Goal: Book appointment/travel/reservation

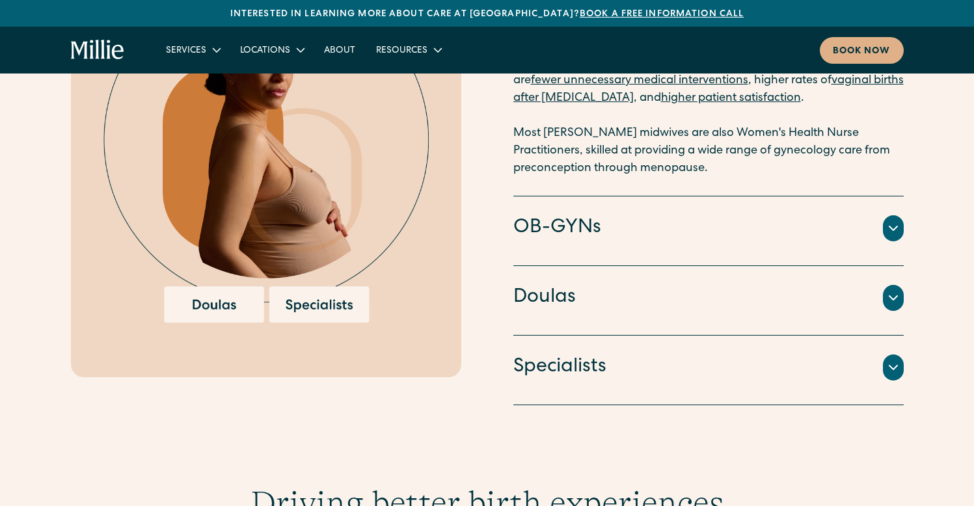
scroll to position [2001, 0]
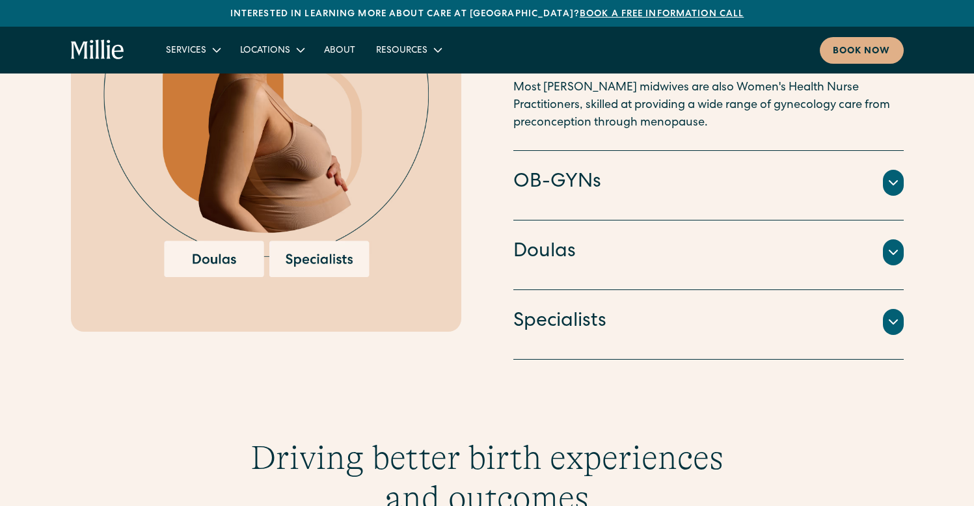
click at [896, 181] on icon at bounding box center [893, 183] width 8 height 4
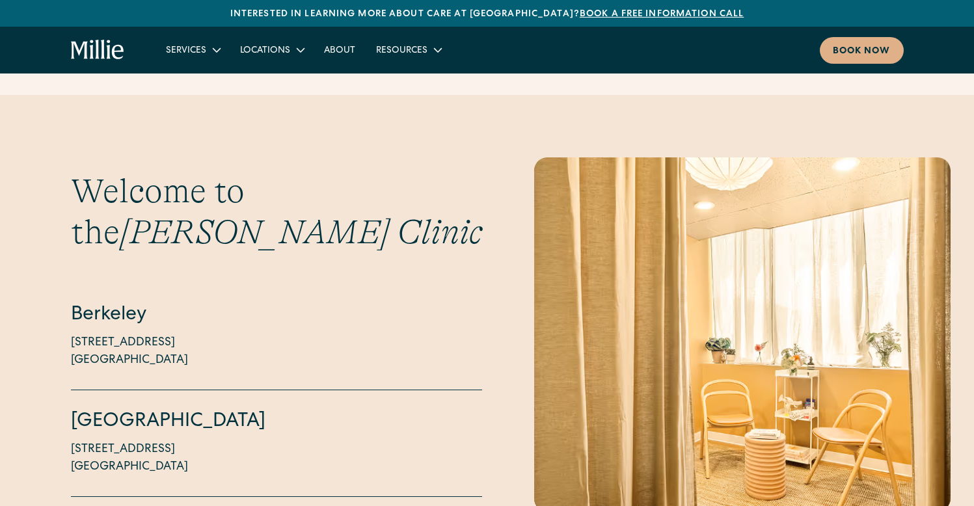
scroll to position [3404, 0]
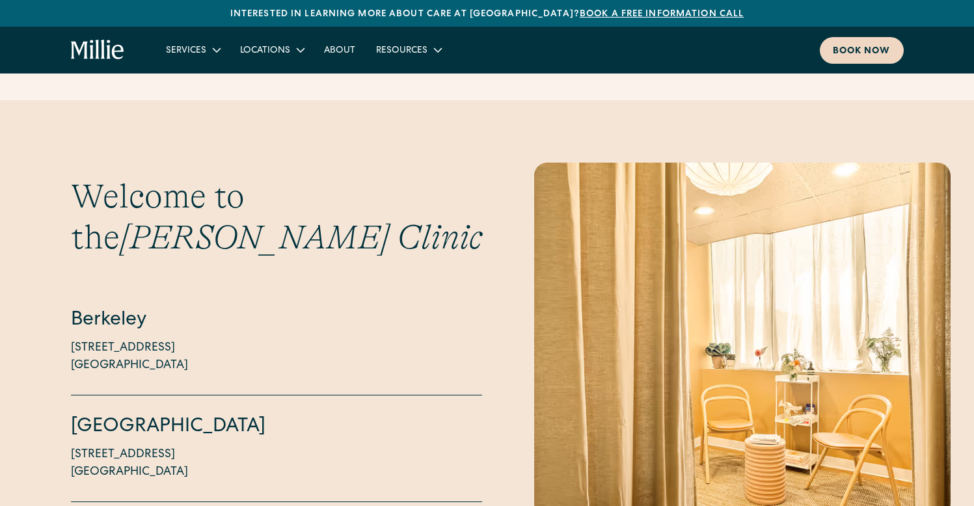
click at [855, 46] on div "Book now" at bounding box center [862, 52] width 58 height 14
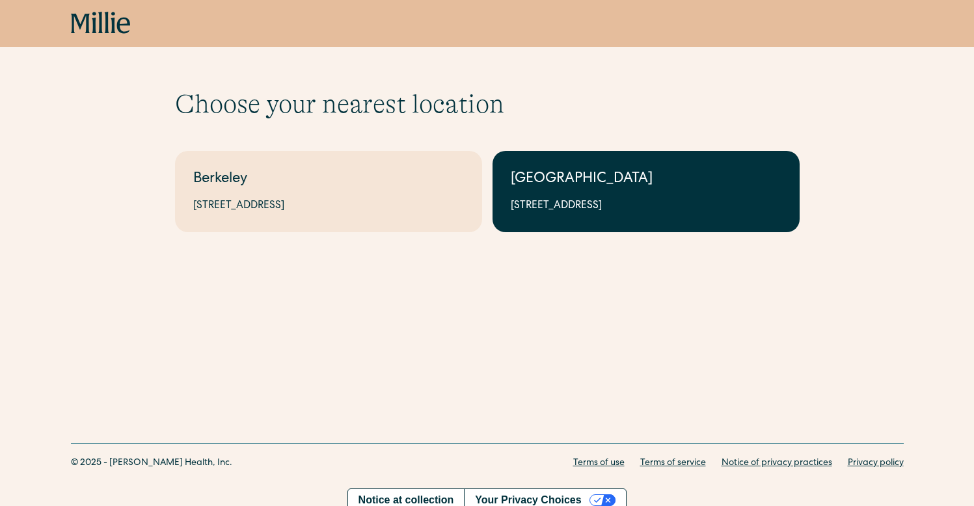
click at [648, 178] on div "[GEOGRAPHIC_DATA]" at bounding box center [646, 179] width 271 height 21
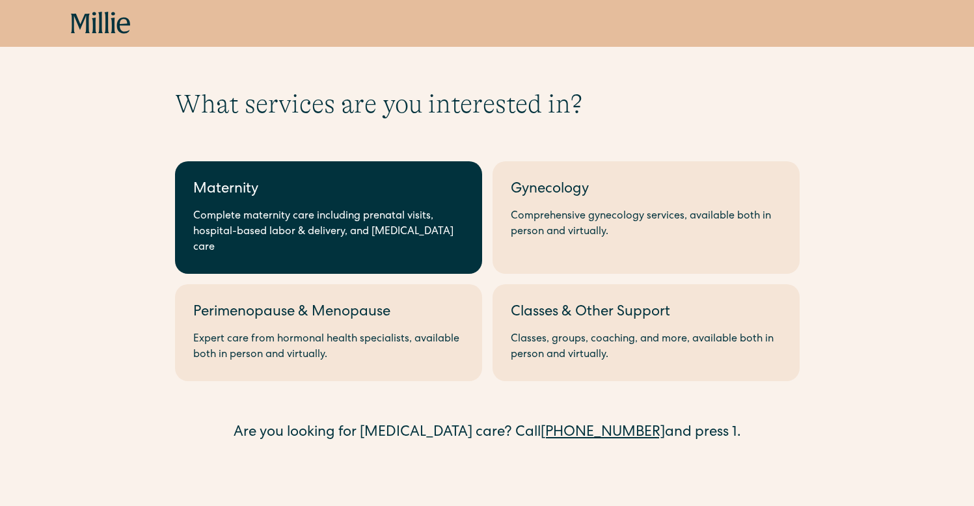
click at [423, 183] on div "Maternity" at bounding box center [328, 190] width 271 height 21
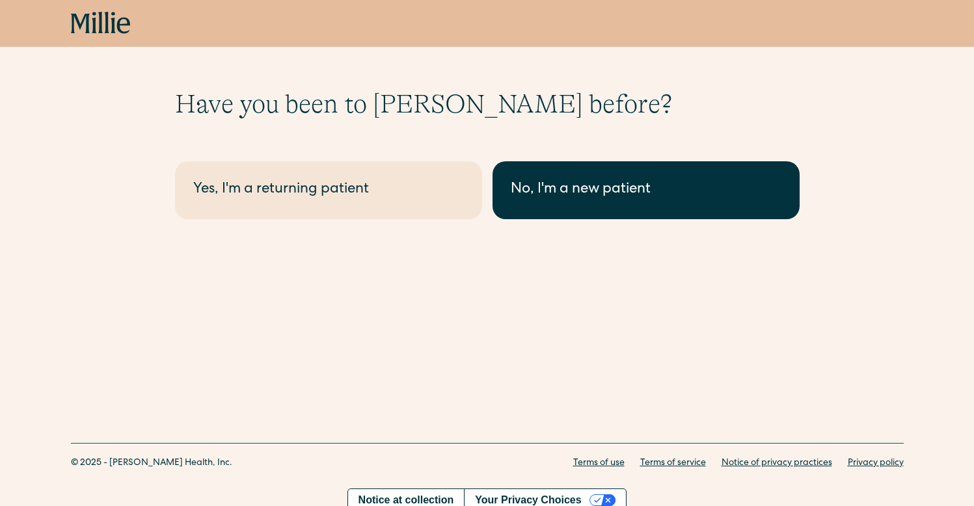
click at [596, 196] on div "No, I'm a new patient" at bounding box center [646, 190] width 271 height 21
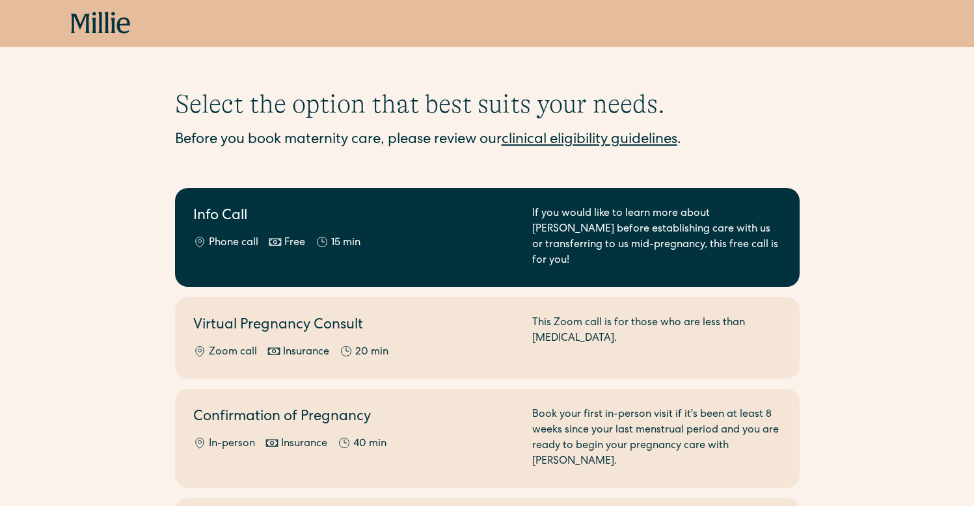
click at [209, 219] on h2 "Info Call" at bounding box center [354, 216] width 323 height 21
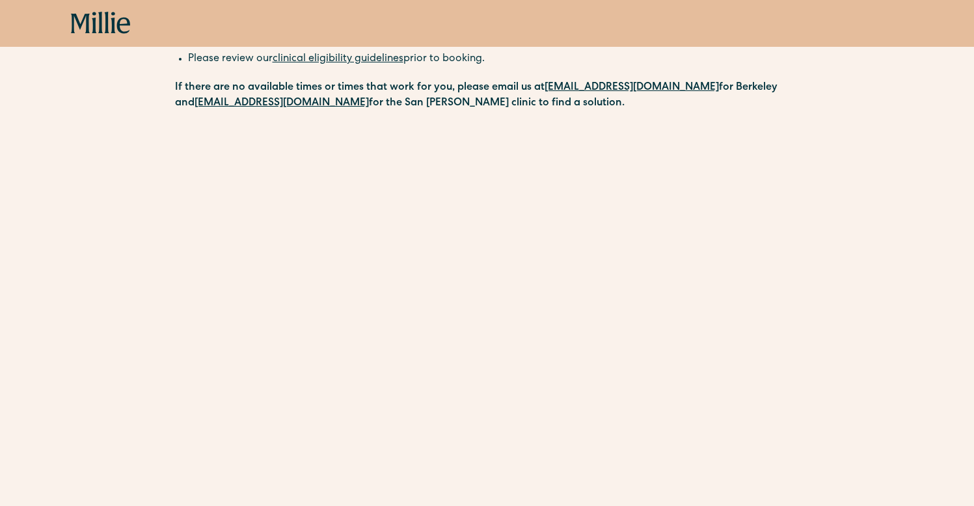
scroll to position [165, 0]
